Goal: Transaction & Acquisition: Purchase product/service

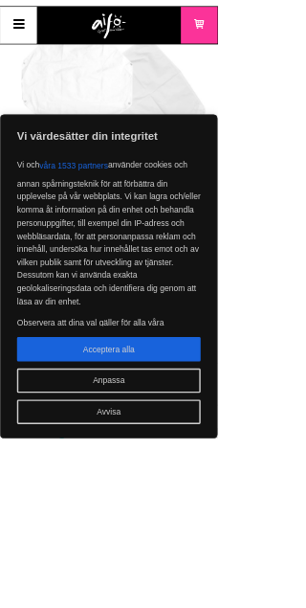
scroll to position [166, 0]
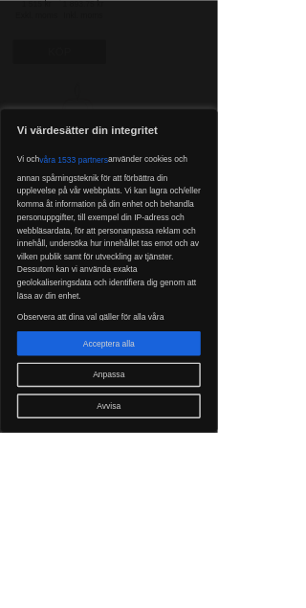
scroll to position [2223, 0]
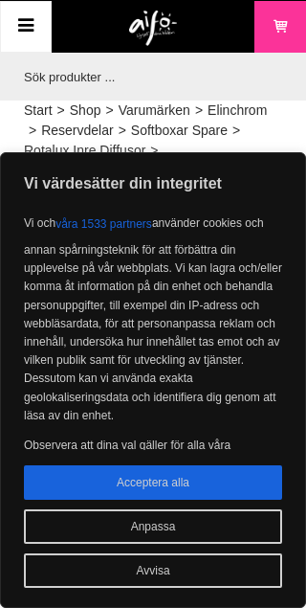
scroll to position [2262, 0]
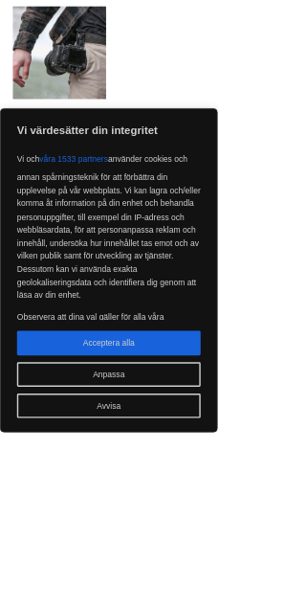
click at [305, 450] on div "Vi och våra 1533 partners använder cookies och annan spårningsteknik för att fö…" at bounding box center [153, 328] width 304 height 243
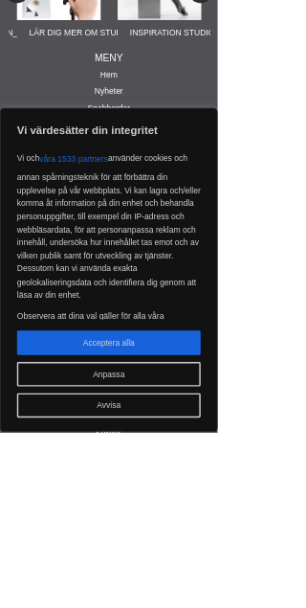
scroll to position [3993, 0]
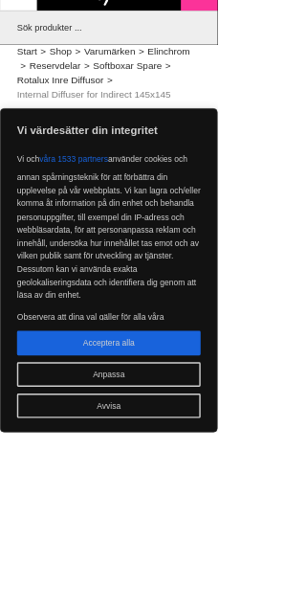
scroll to position [38, 0]
